Goal: Task Accomplishment & Management: Manage account settings

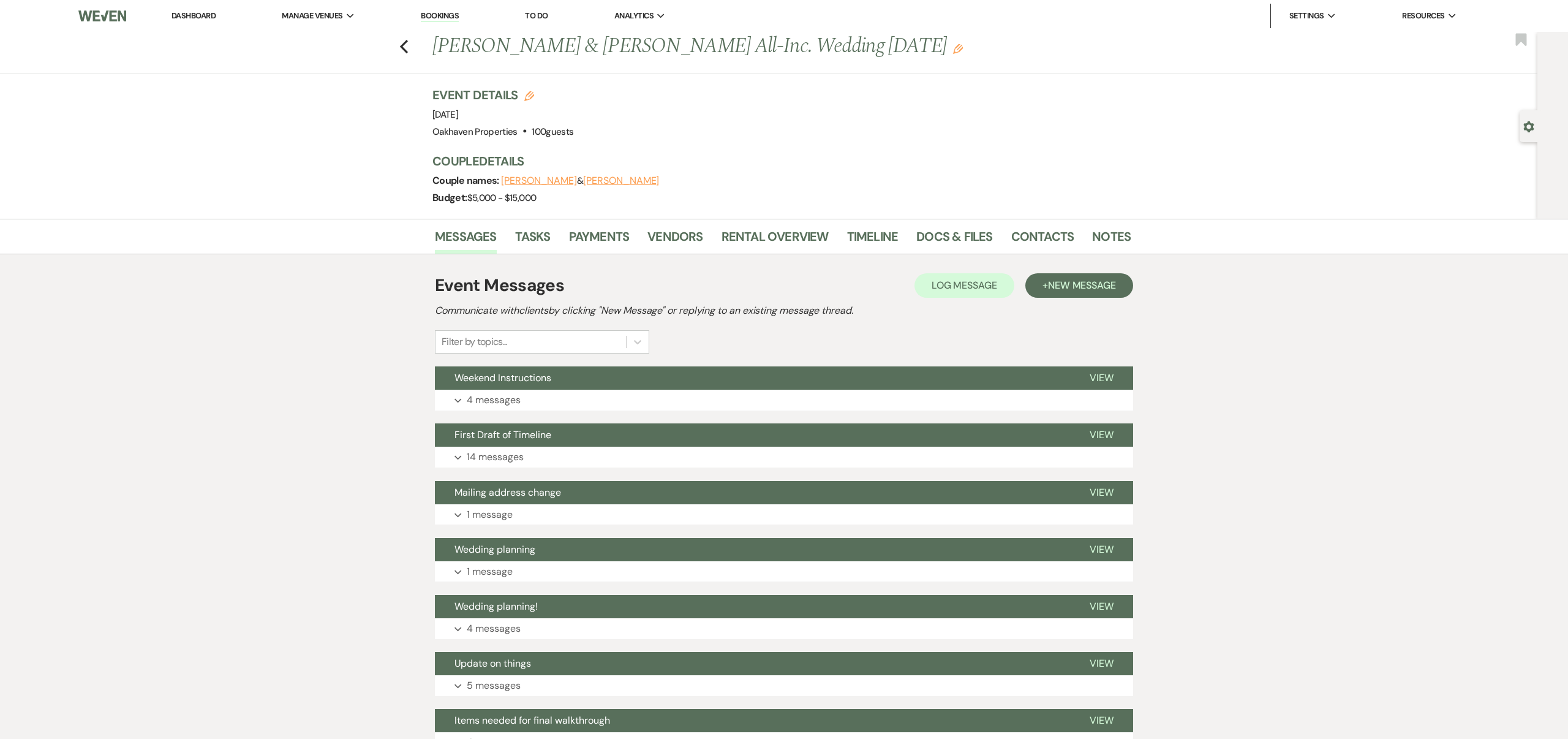
click at [404, 47] on icon "Previous" at bounding box center [403, 47] width 9 height 14
click at [210, 19] on link "Dashboard" at bounding box center [193, 15] width 44 height 10
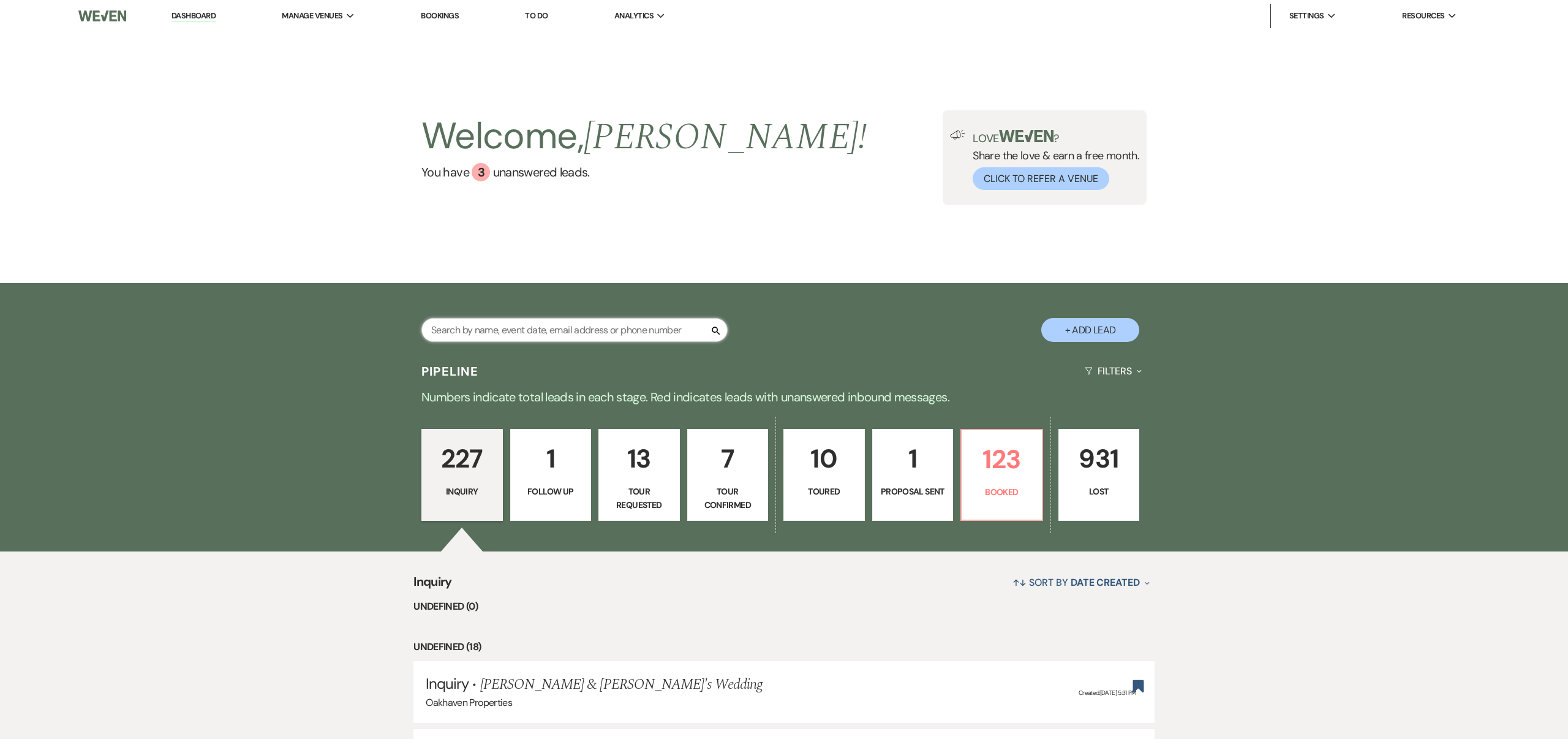
click at [547, 328] on input "text" at bounding box center [574, 330] width 307 height 24
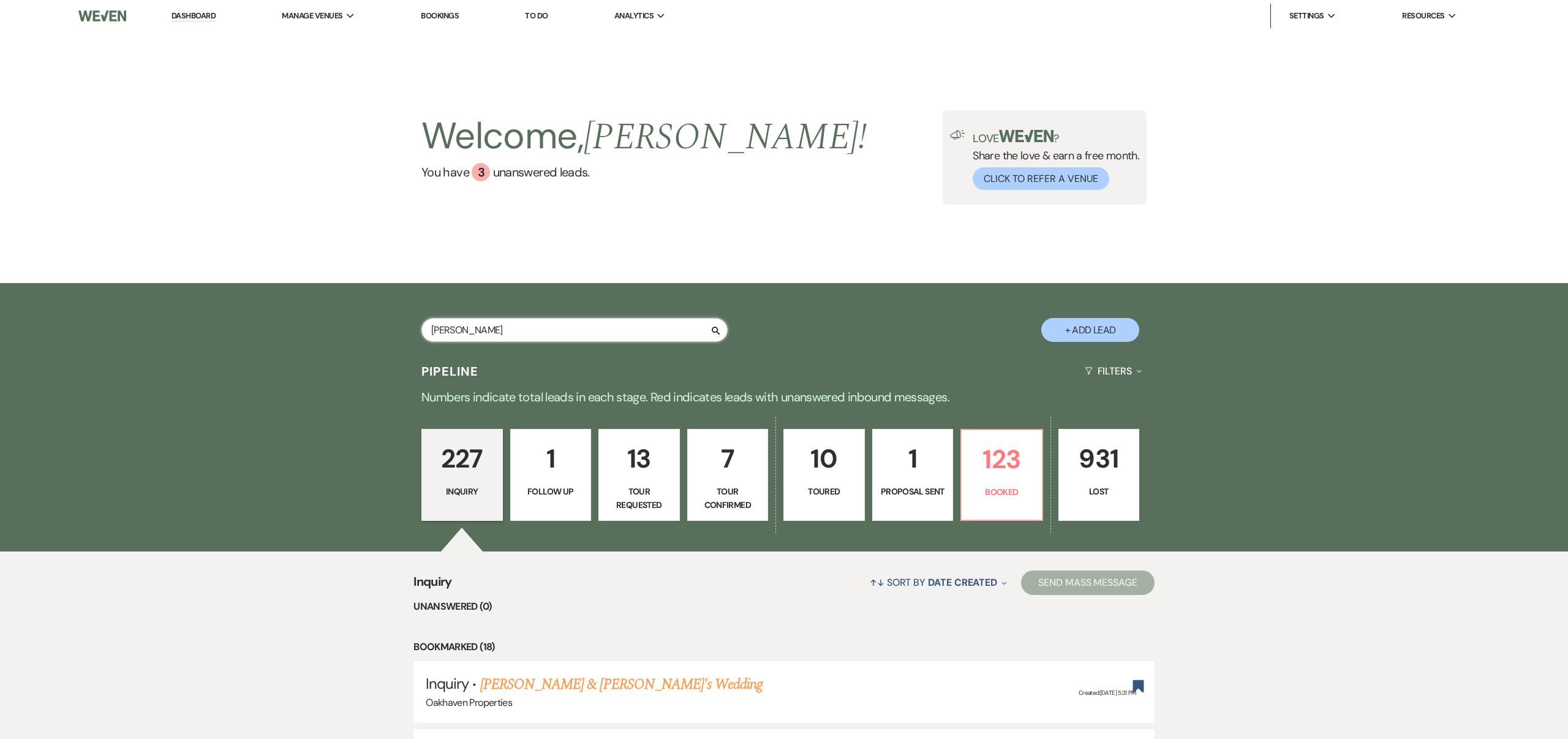
type input "[PERSON_NAME]"
click at [994, 495] on p "Booked" at bounding box center [1002, 492] width 65 height 14
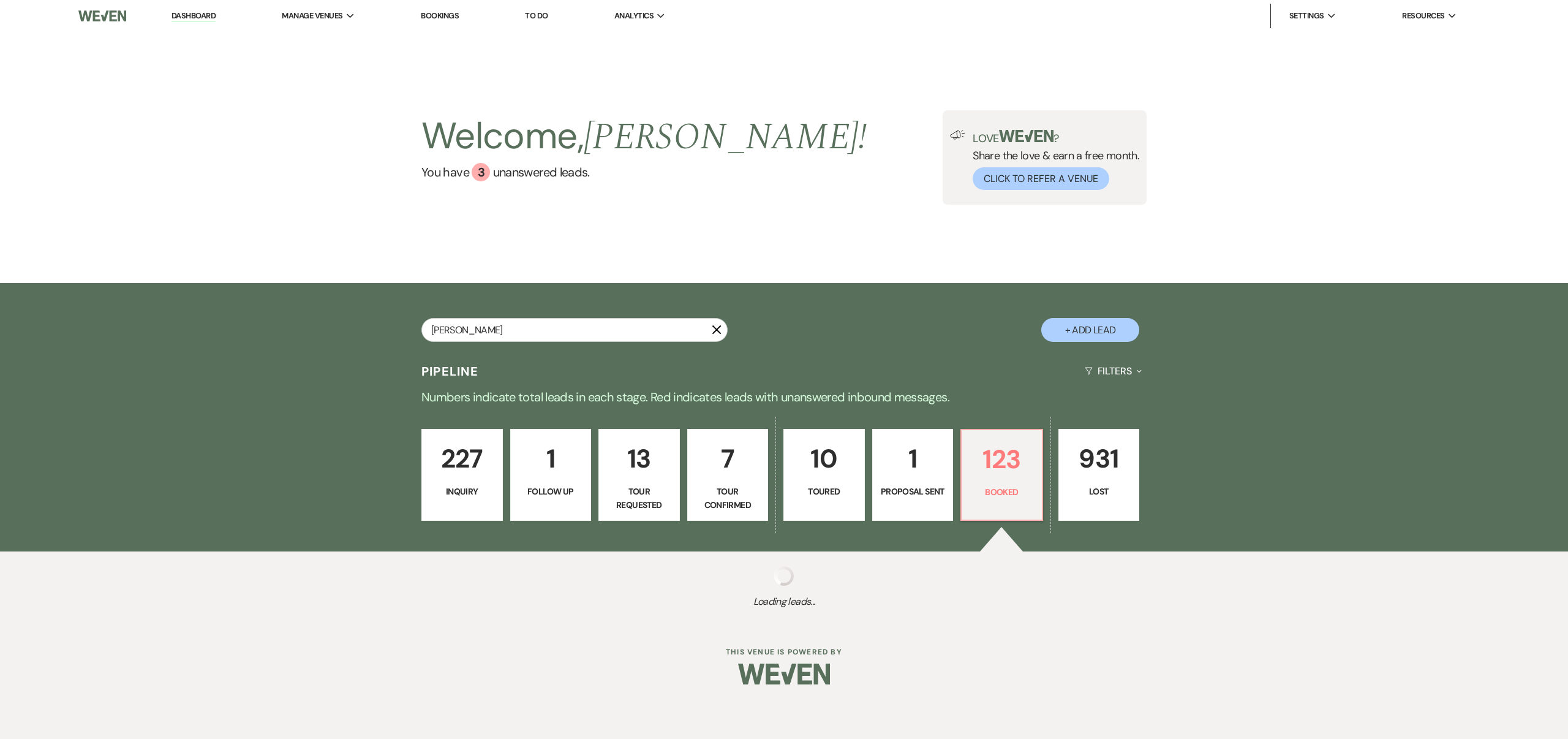
select select "8"
select select "6"
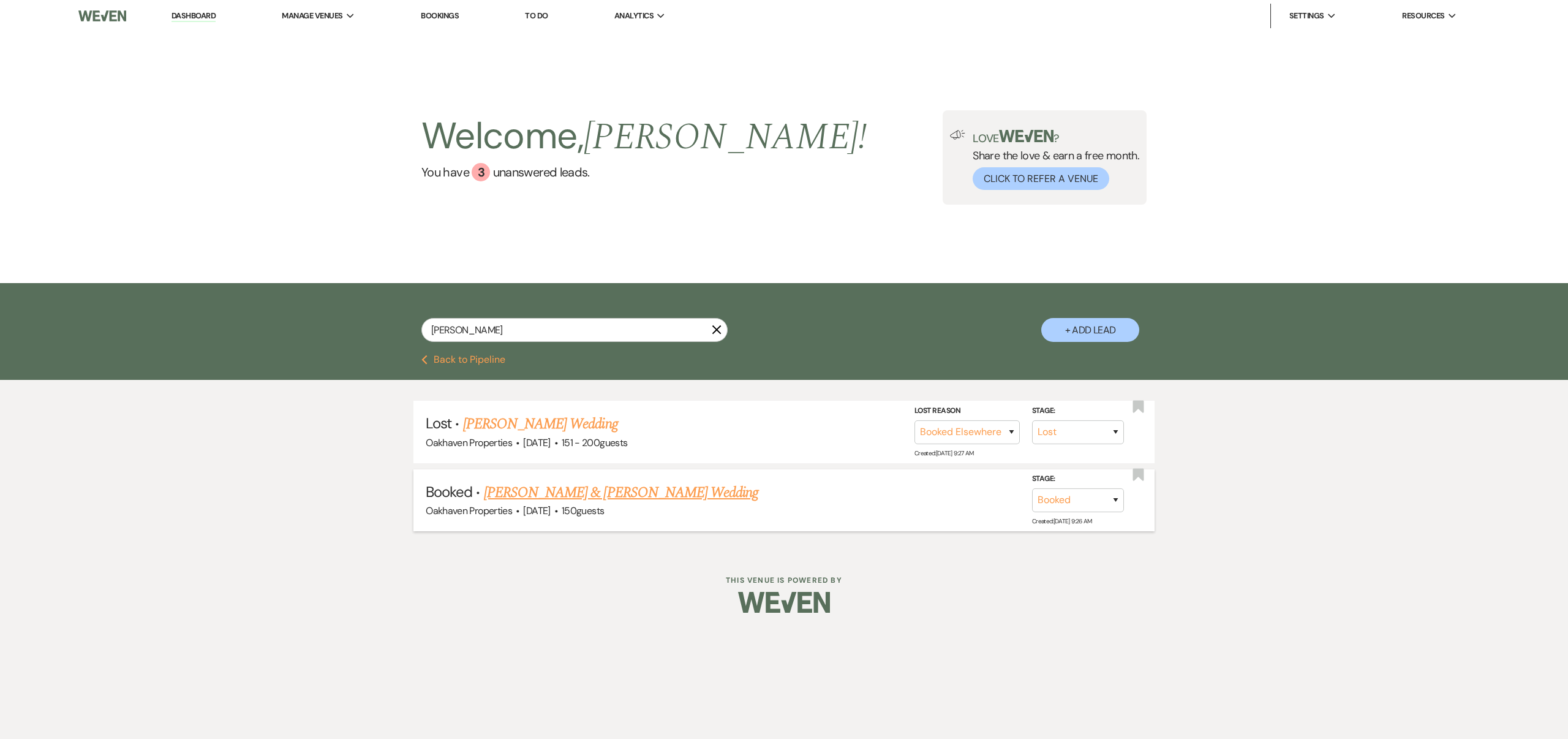
click at [610, 484] on link "[PERSON_NAME] & [PERSON_NAME] Wedding" at bounding box center [621, 493] width 274 height 22
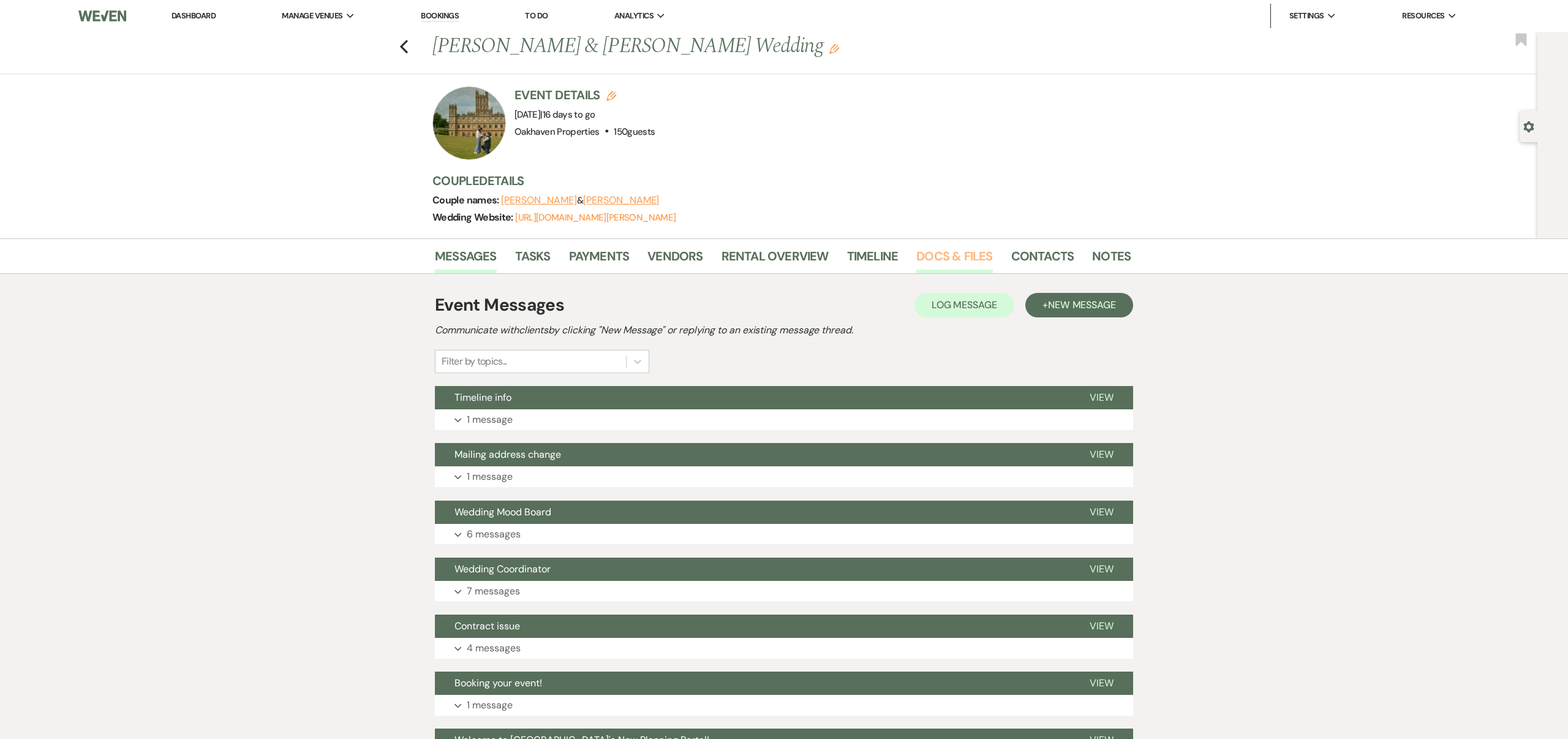
click at [949, 254] on link "Docs & Files" at bounding box center [954, 260] width 76 height 27
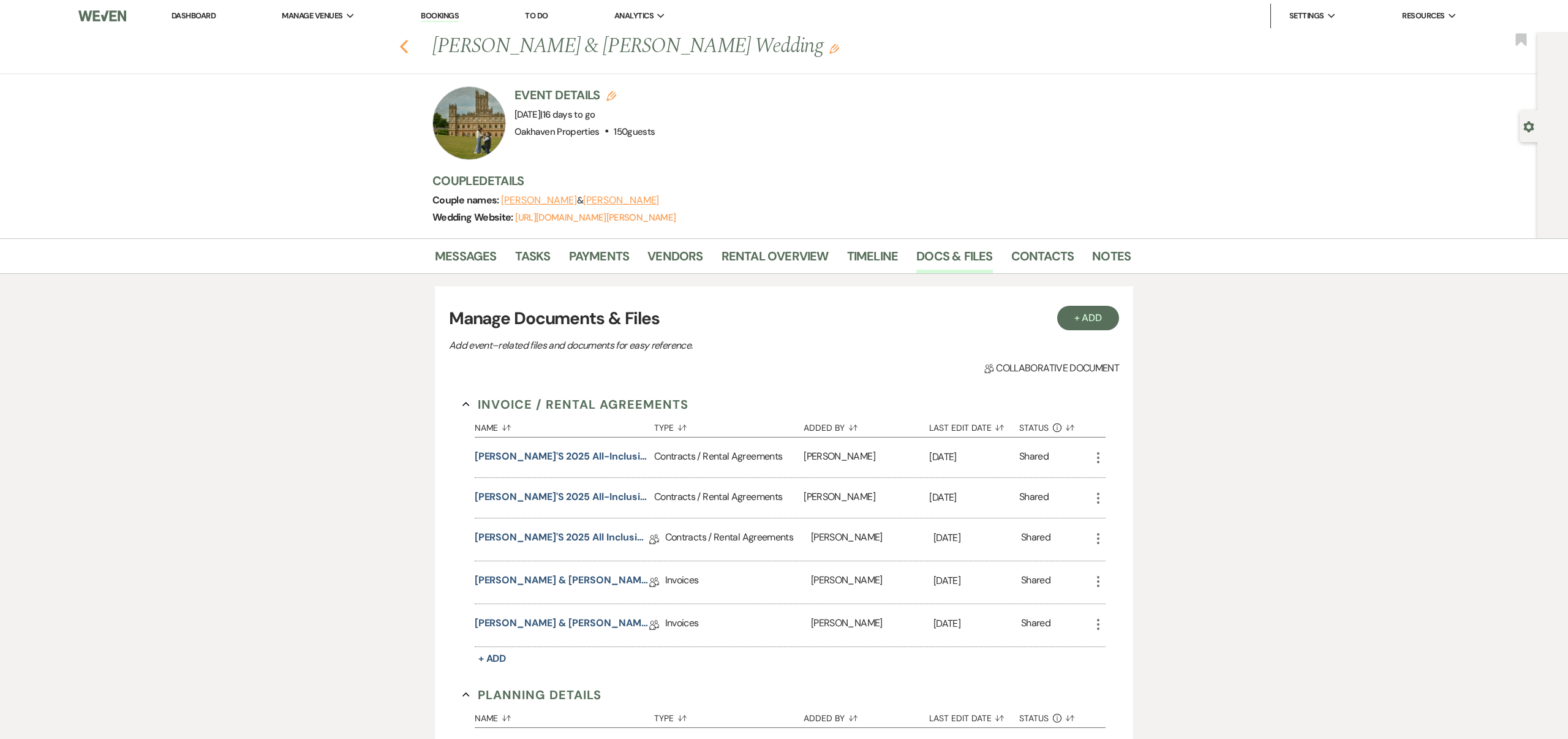
click at [405, 50] on use "button" at bounding box center [404, 46] width 8 height 14
select select "8"
select select "6"
